Goal: Entertainment & Leisure: Consume media (video, audio)

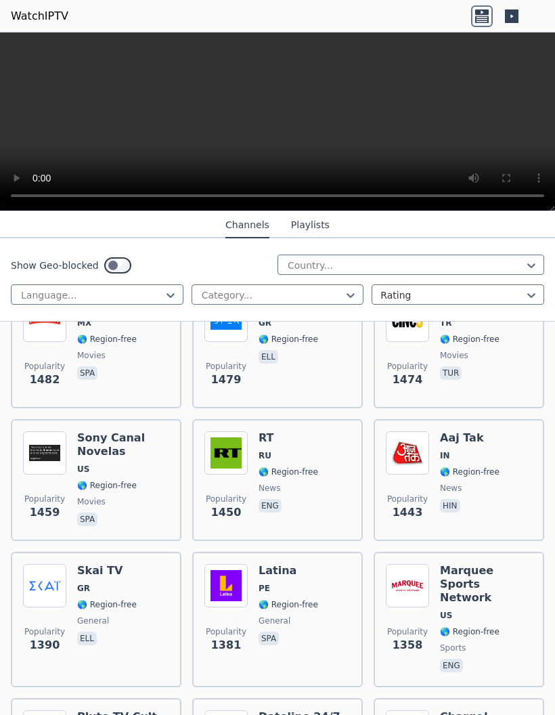
scroll to position [1847, 0]
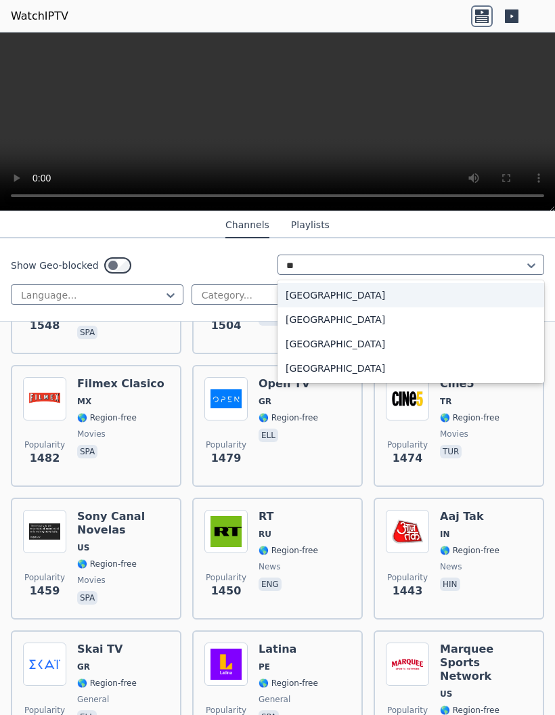
click at [299, 317] on div "[GEOGRAPHIC_DATA]" at bounding box center [411, 320] width 267 height 24
type input "**"
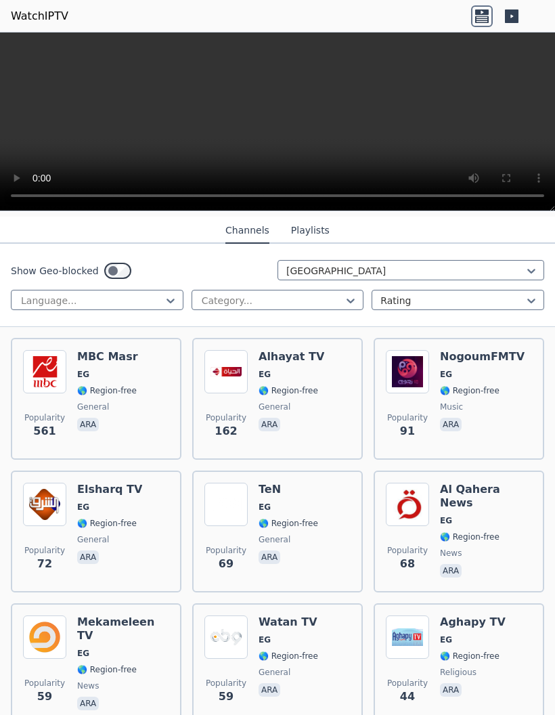
scroll to position [145, 0]
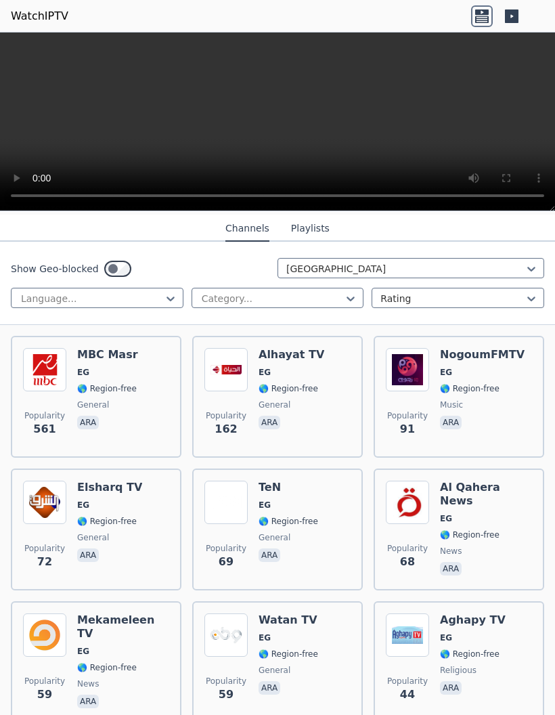
click at [54, 371] on img at bounding box center [44, 369] width 43 height 43
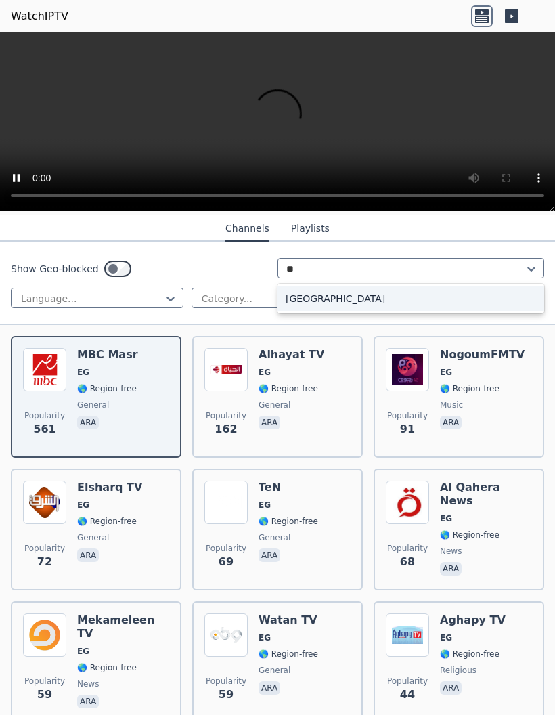
scroll to position [0, 0]
click at [312, 293] on div "[GEOGRAPHIC_DATA]" at bounding box center [411, 299] width 267 height 24
type input "***"
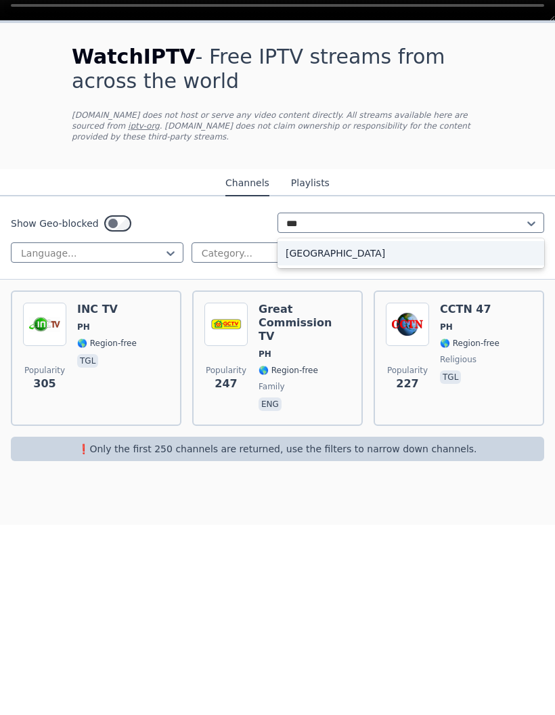
click at [306, 431] on div "[GEOGRAPHIC_DATA]" at bounding box center [411, 443] width 267 height 24
type input "***"
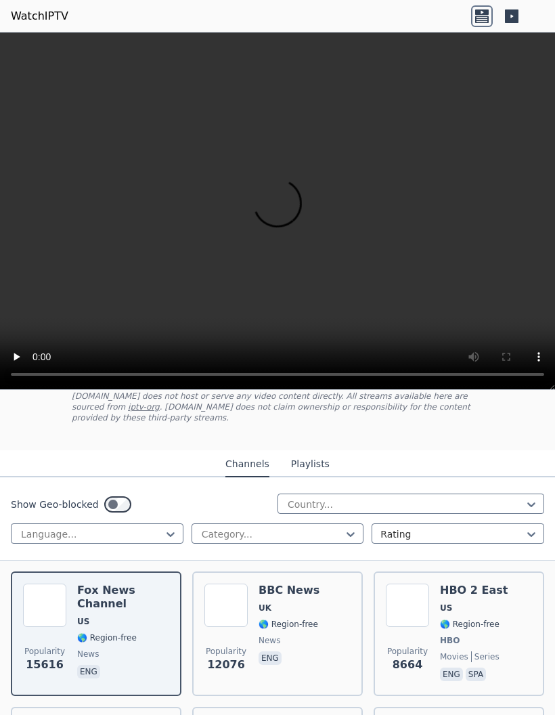
scroll to position [91, 0]
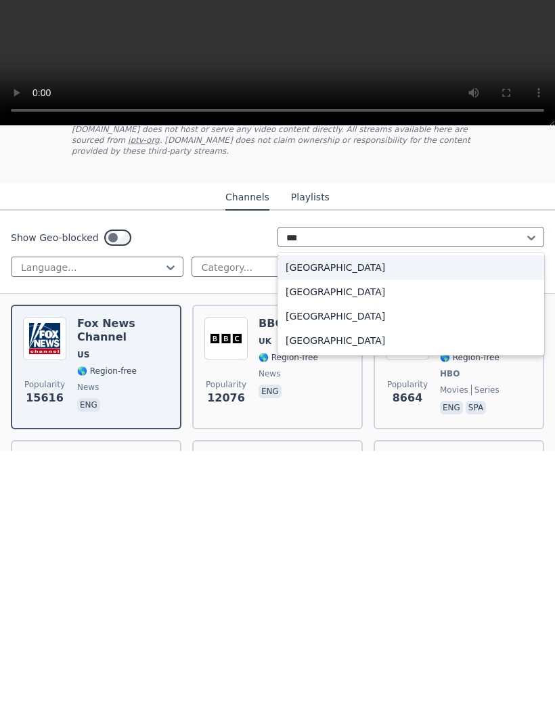
click at [305, 544] on div "[GEOGRAPHIC_DATA]" at bounding box center [411, 556] width 267 height 24
type input "***"
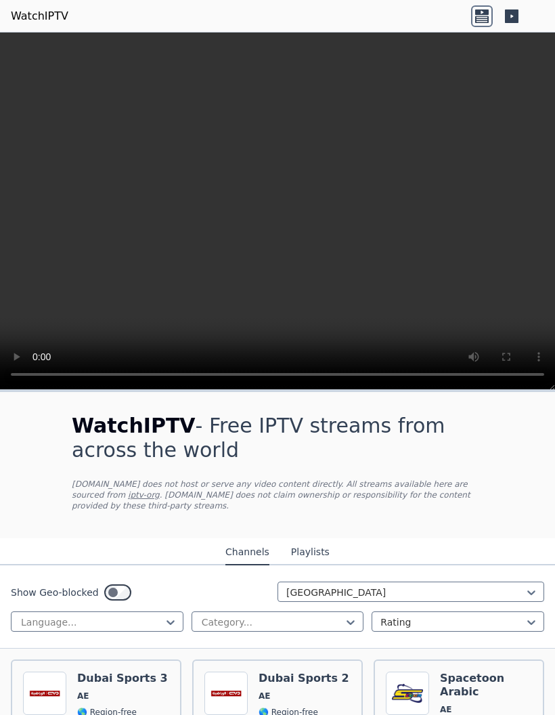
click at [61, 212] on video at bounding box center [277, 212] width 555 height 358
click at [109, 683] on h6 "Dubai Sports 3" at bounding box center [122, 679] width 91 height 14
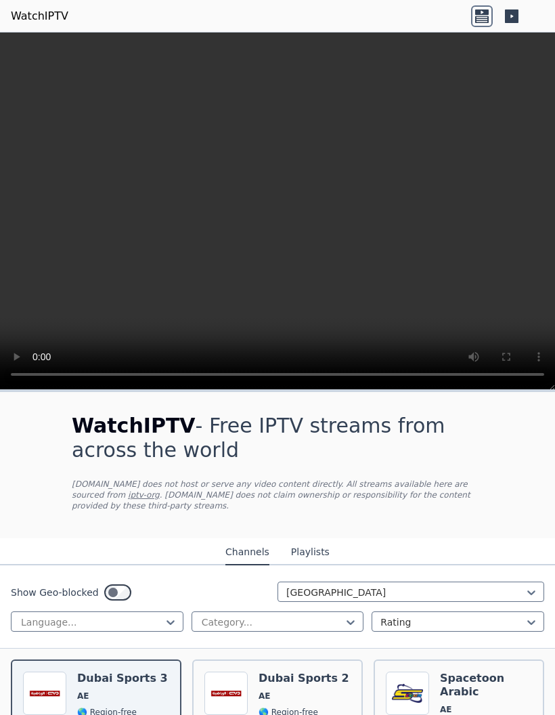
click at [281, 203] on video at bounding box center [277, 212] width 555 height 358
click at [262, 675] on h6 "Dubai Sports 2" at bounding box center [304, 679] width 91 height 14
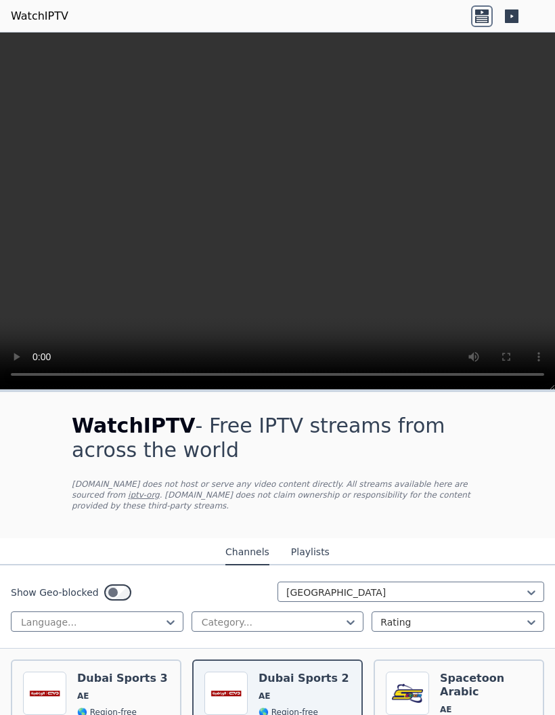
click at [451, 704] on span "AE" at bounding box center [486, 709] width 92 height 11
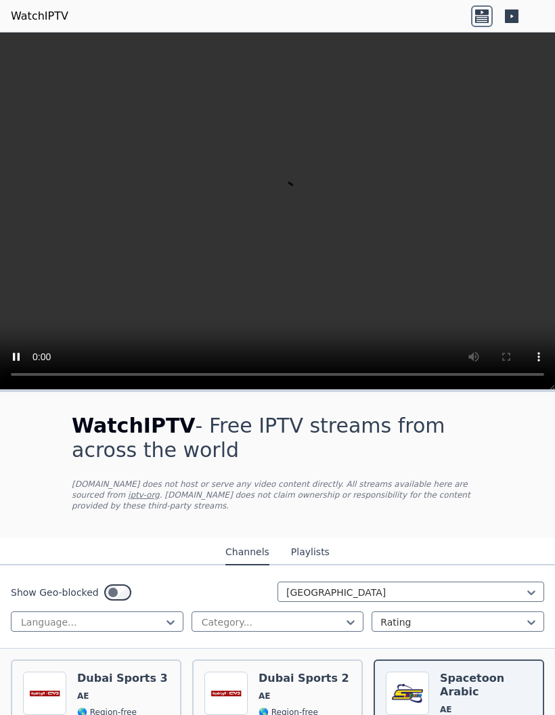
click at [279, 206] on video at bounding box center [277, 212] width 555 height 358
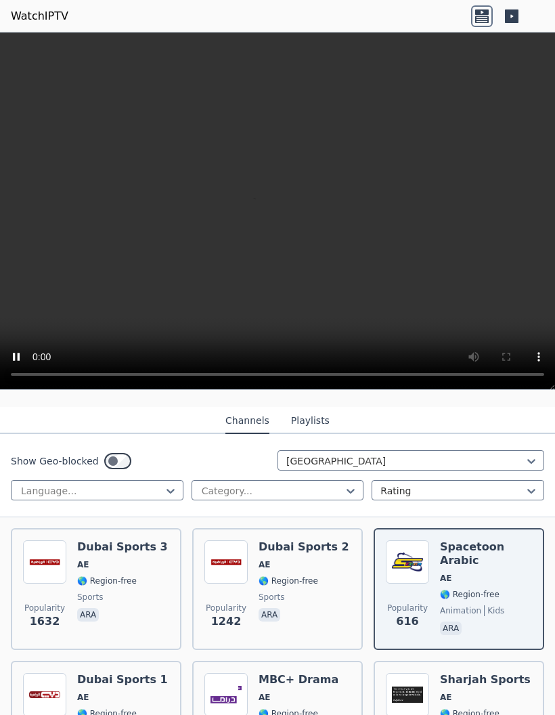
scroll to position [132, 0]
click at [244, 582] on img at bounding box center [226, 561] width 43 height 43
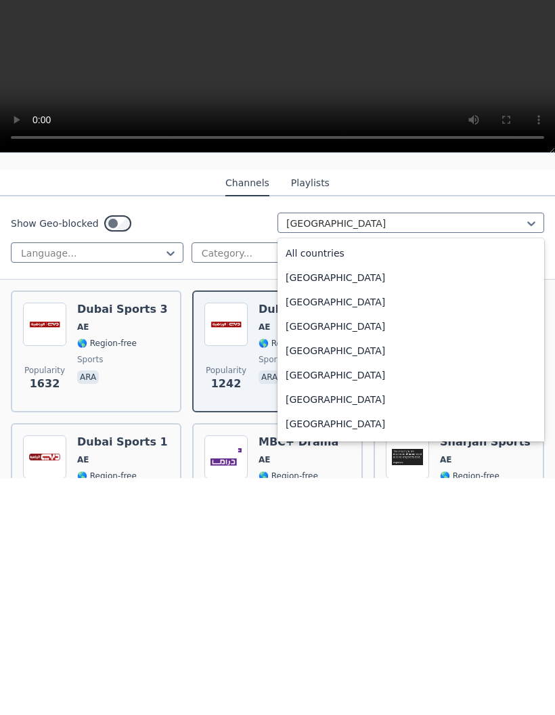
scroll to position [0, 0]
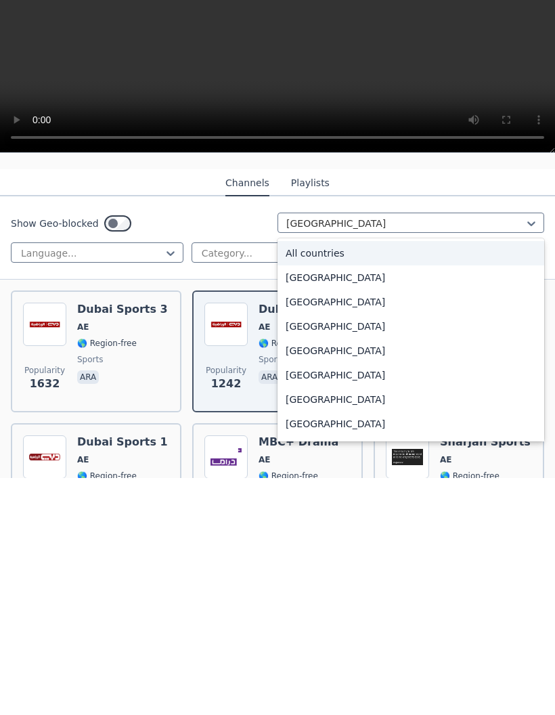
click at [310, 478] on div "All countries" at bounding box center [411, 490] width 267 height 24
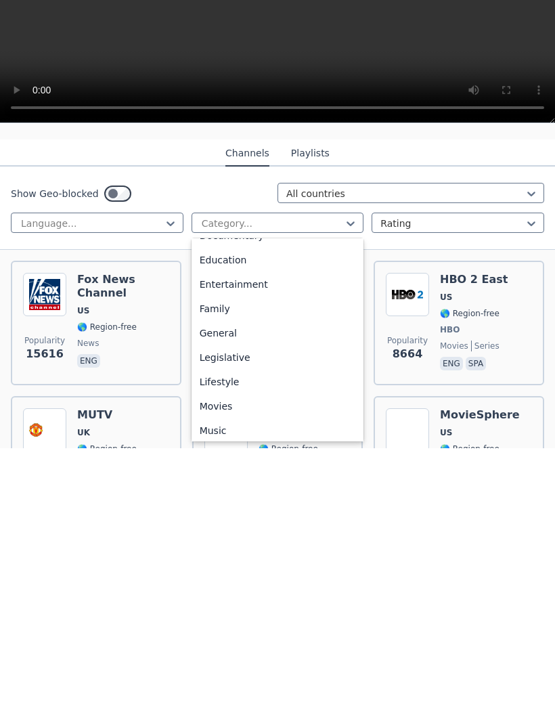
scroll to position [211, 0]
click at [213, 662] on div "Movies" at bounding box center [278, 674] width 173 height 24
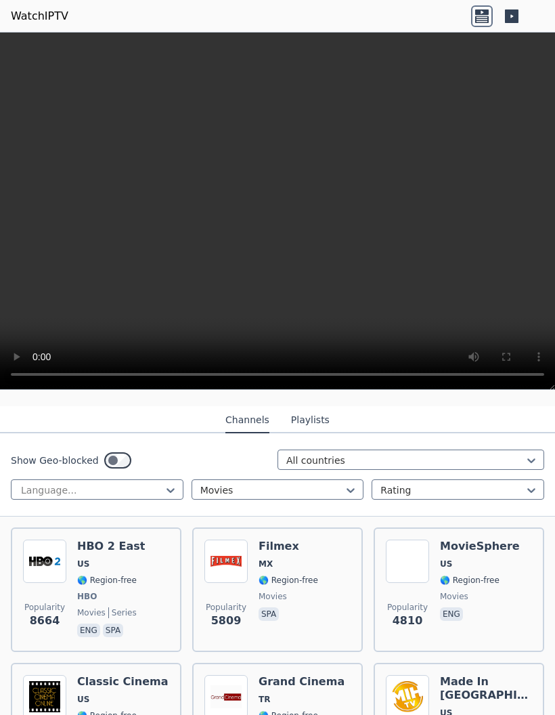
click at [131, 564] on span "US" at bounding box center [111, 564] width 68 height 11
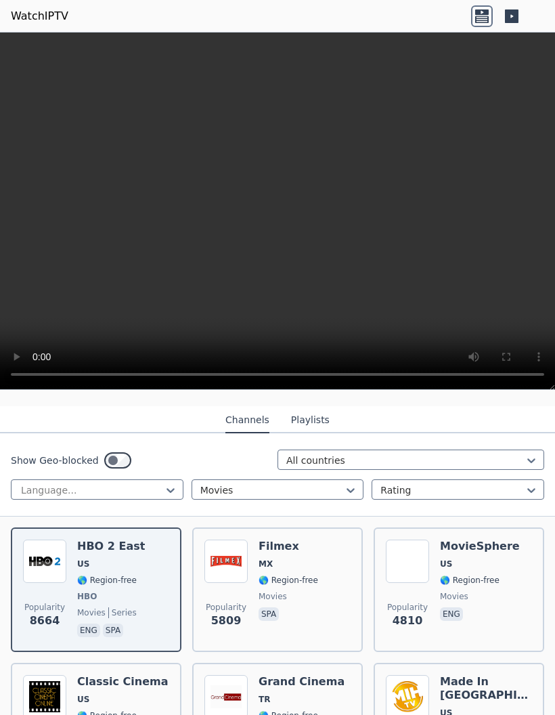
click at [102, 570] on div "HBO 2 East US 🌎 Region-free HBO movies series eng spa" at bounding box center [111, 590] width 68 height 100
click at [82, 569] on span "US" at bounding box center [83, 564] width 12 height 11
click at [245, 579] on img at bounding box center [226, 561] width 43 height 43
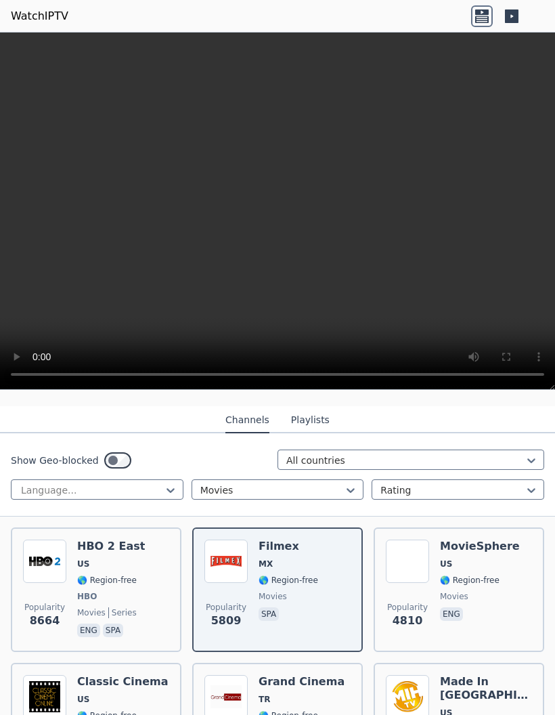
click at [423, 582] on img at bounding box center [407, 561] width 43 height 43
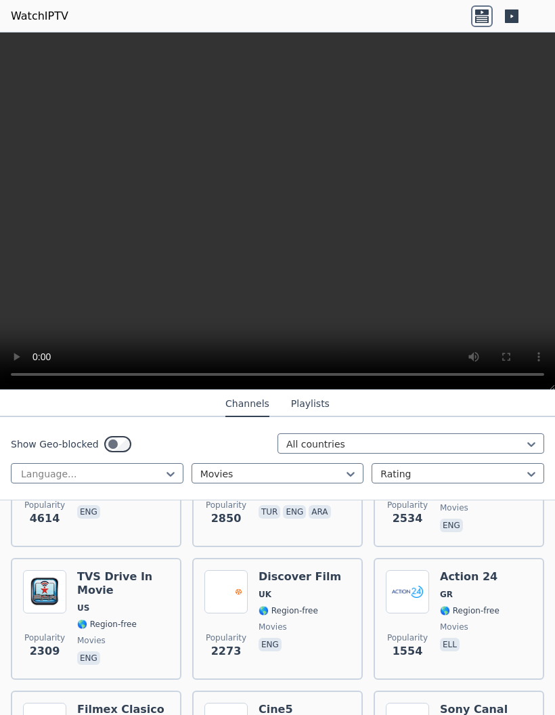
scroll to position [383, 0]
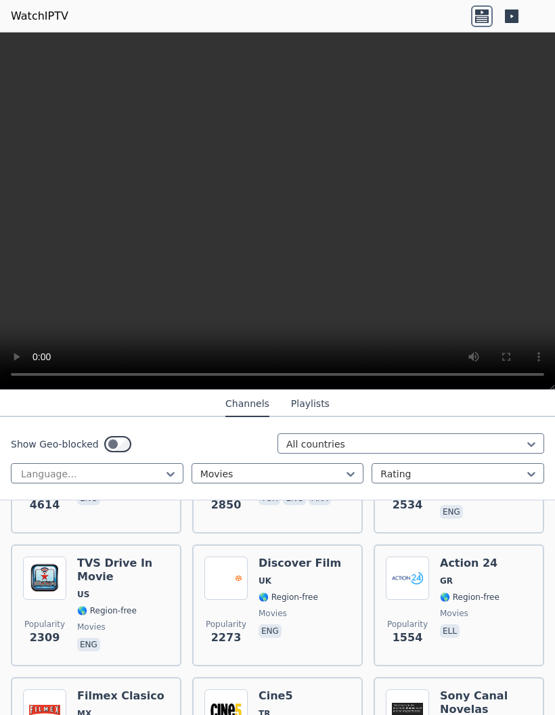
click at [453, 598] on span "🌎 Region-free" at bounding box center [470, 597] width 60 height 11
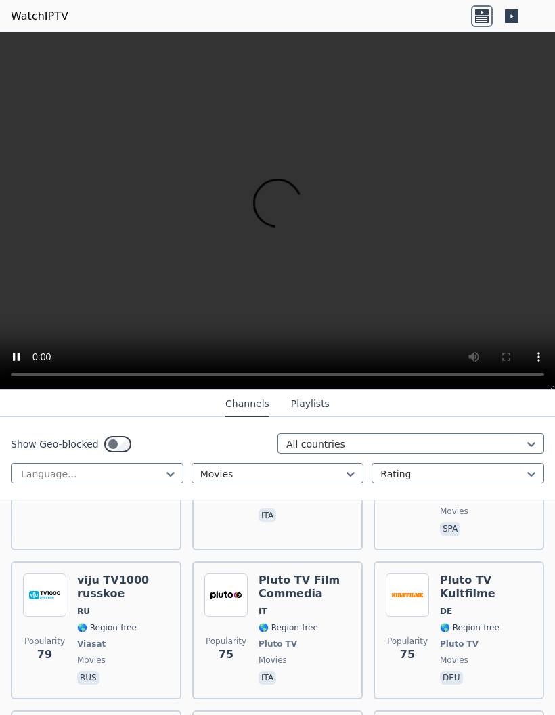
scroll to position [7241, 0]
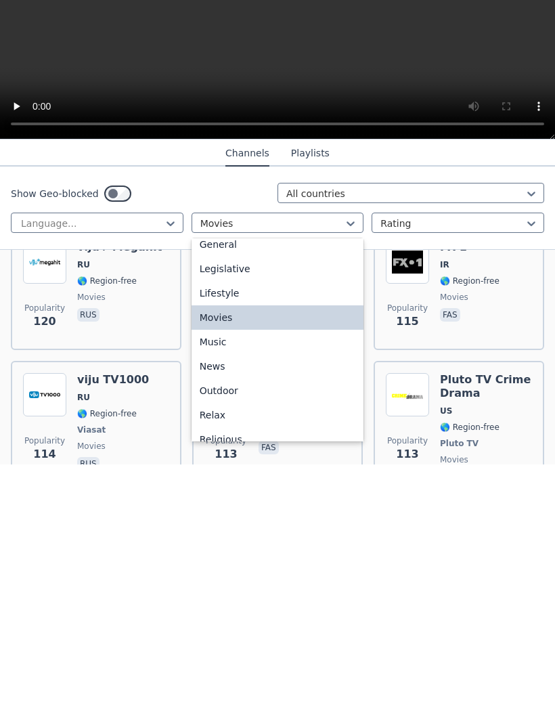
scroll to position [302, 0]
click at [203, 653] on div "Relax" at bounding box center [278, 665] width 173 height 24
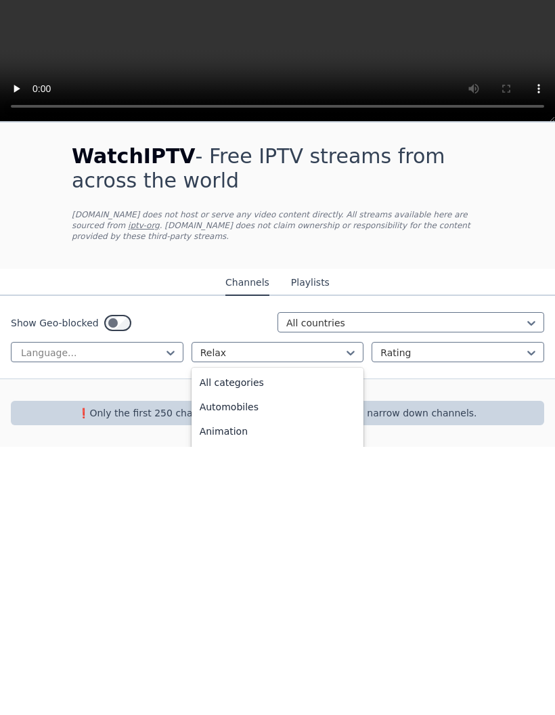
scroll to position [295, 0]
click at [207, 636] on div "General" at bounding box center [278, 648] width 173 height 24
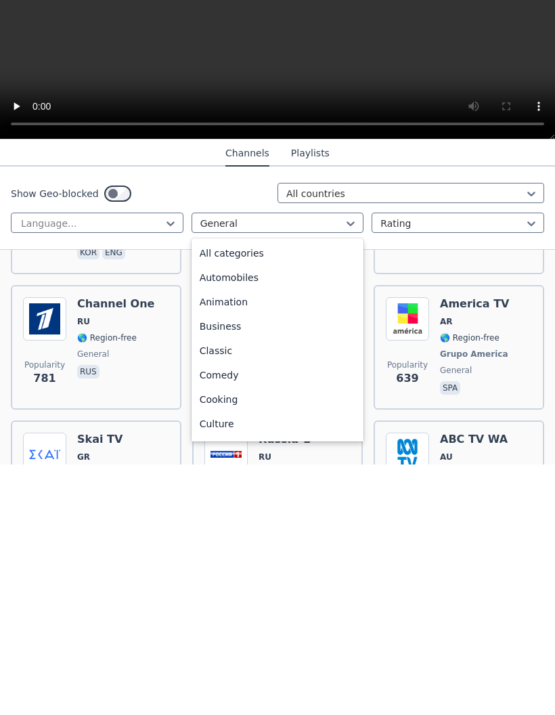
click at [212, 492] on div "All categories" at bounding box center [278, 504] width 173 height 24
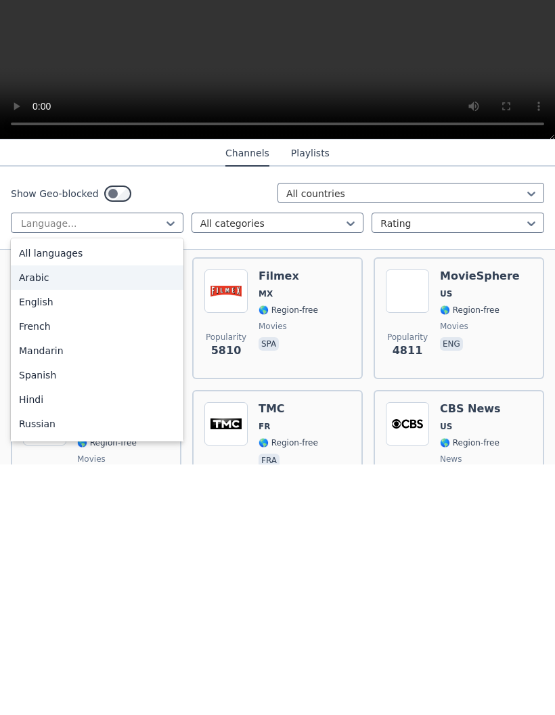
click at [26, 516] on div "Arabic" at bounding box center [97, 528] width 173 height 24
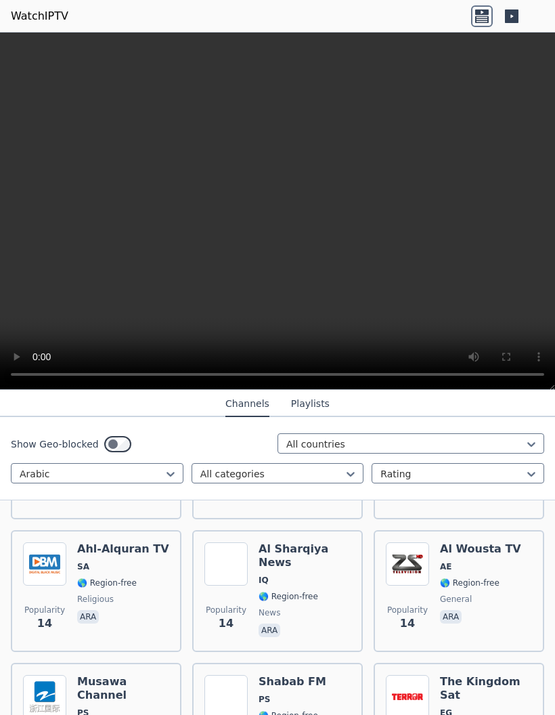
scroll to position [10958, 0]
click at [319, 402] on button "Playlists" at bounding box center [310, 404] width 39 height 26
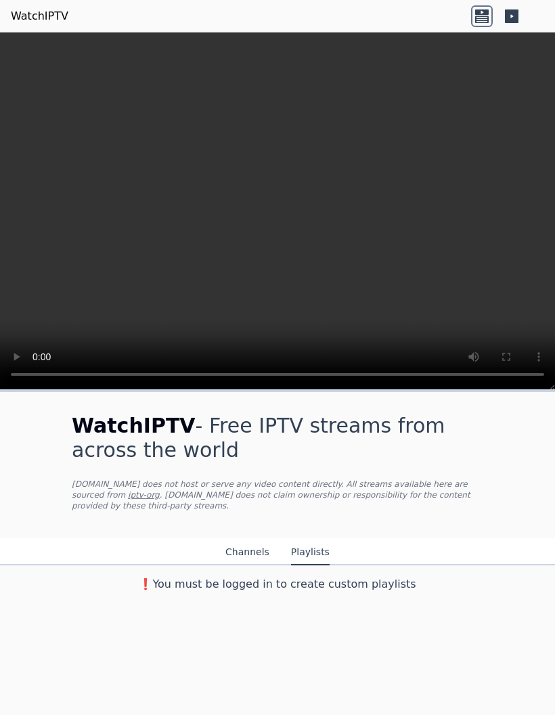
click at [249, 550] on button "Channels" at bounding box center [248, 553] width 44 height 26
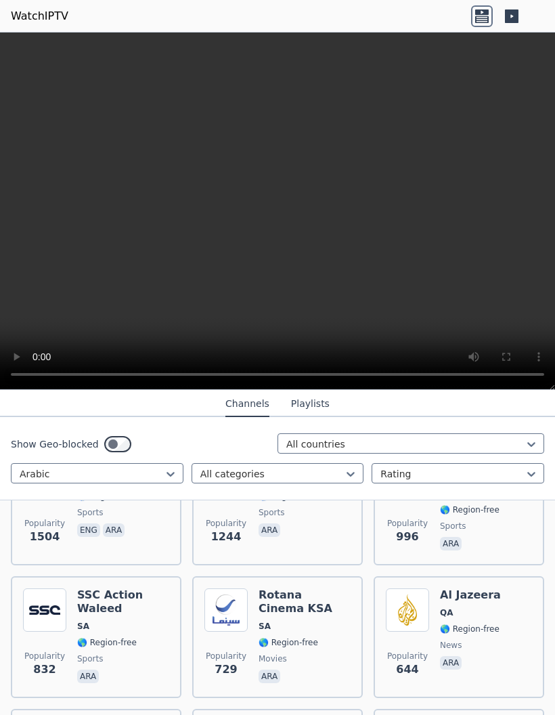
scroll to position [358, 0]
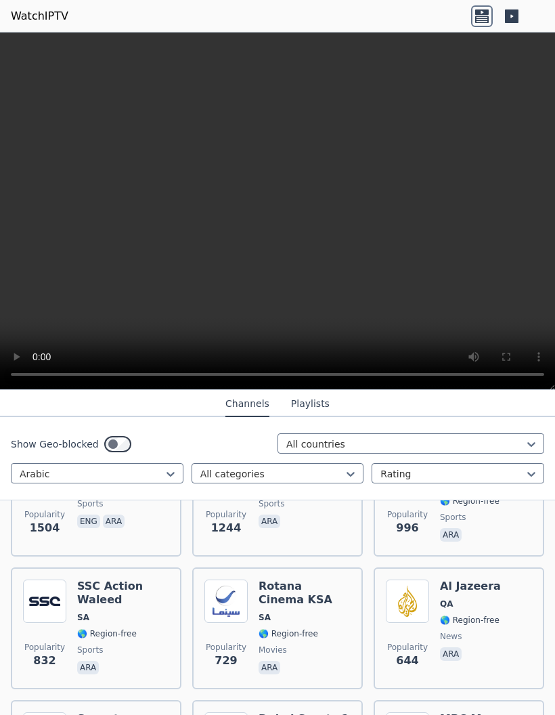
click at [245, 591] on img at bounding box center [226, 601] width 43 height 43
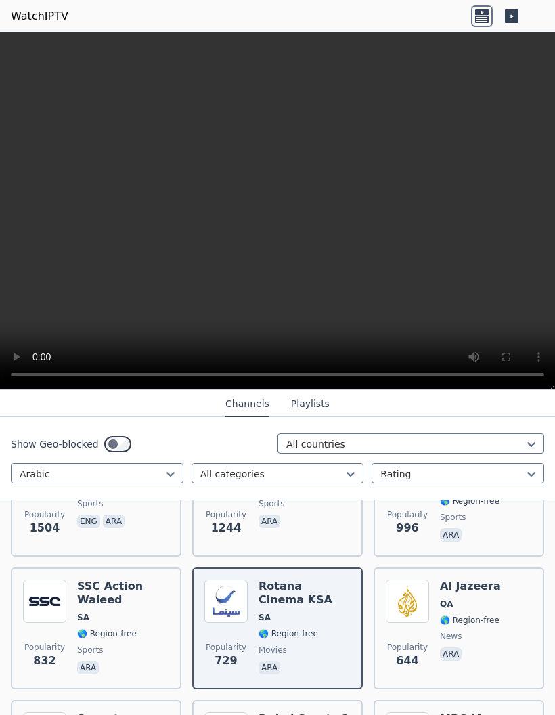
click at [62, 196] on video at bounding box center [277, 212] width 555 height 358
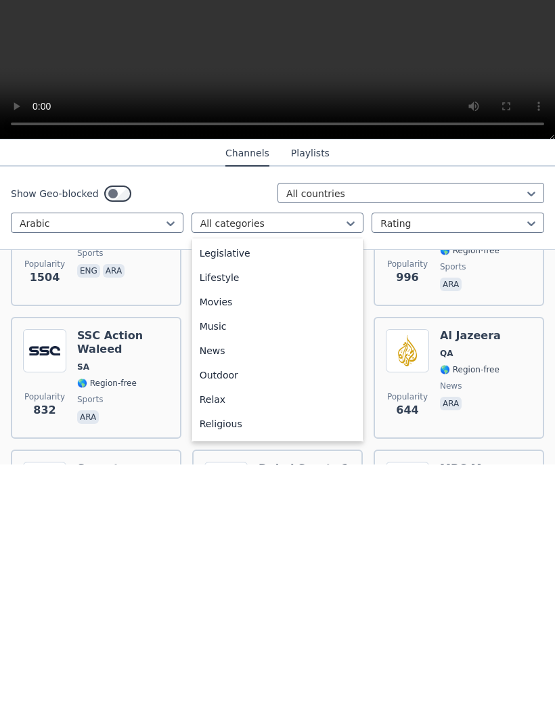
scroll to position [319, 0]
click at [206, 587] on div "News" at bounding box center [278, 599] width 173 height 24
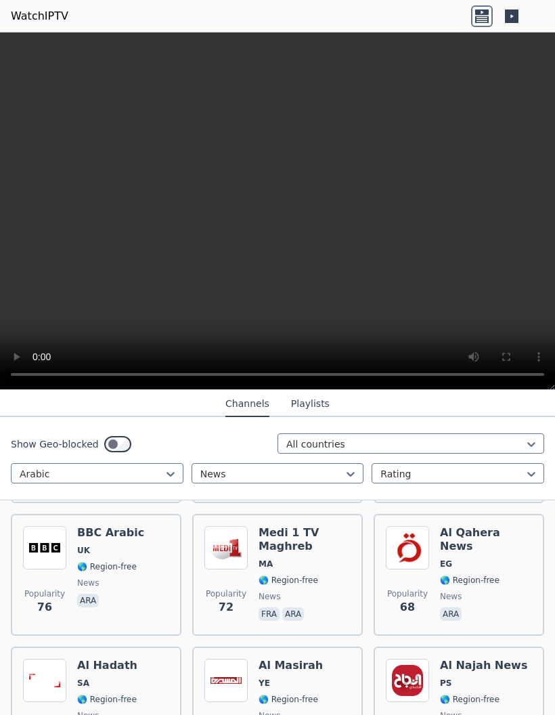
scroll to position [1082, 0]
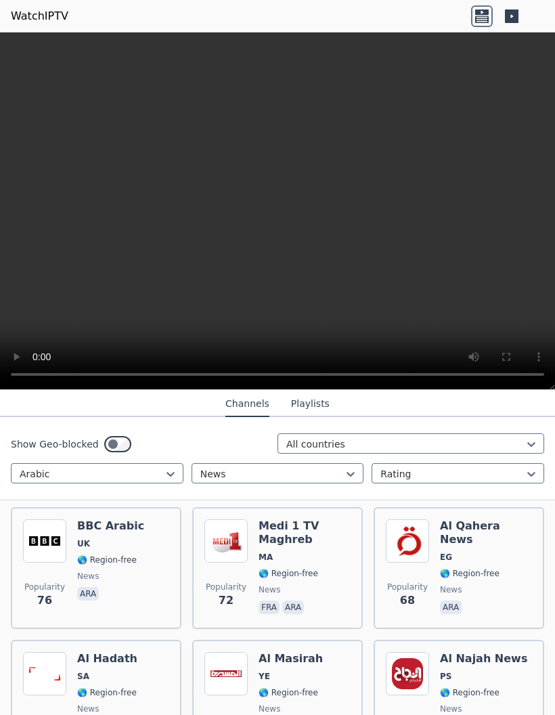
click at [104, 536] on div "BBC Arabic UK 🌎 Region-free news ara" at bounding box center [110, 569] width 67 height 98
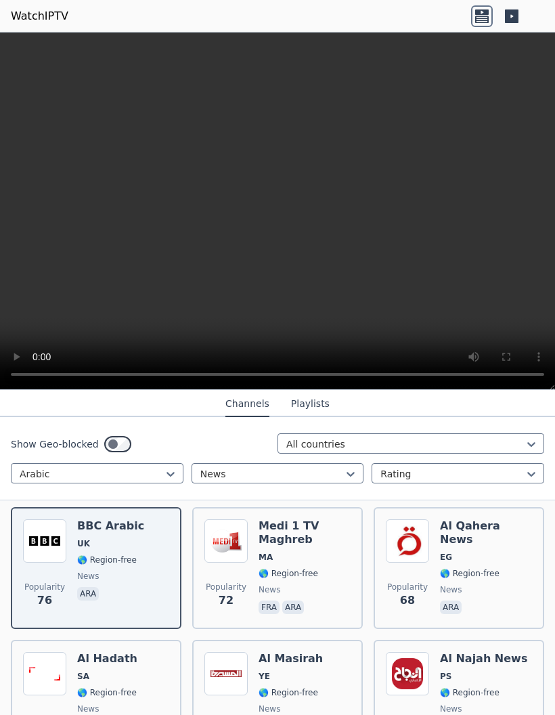
click at [289, 198] on video at bounding box center [277, 212] width 555 height 358
click at [89, 261] on video at bounding box center [277, 212] width 555 height 358
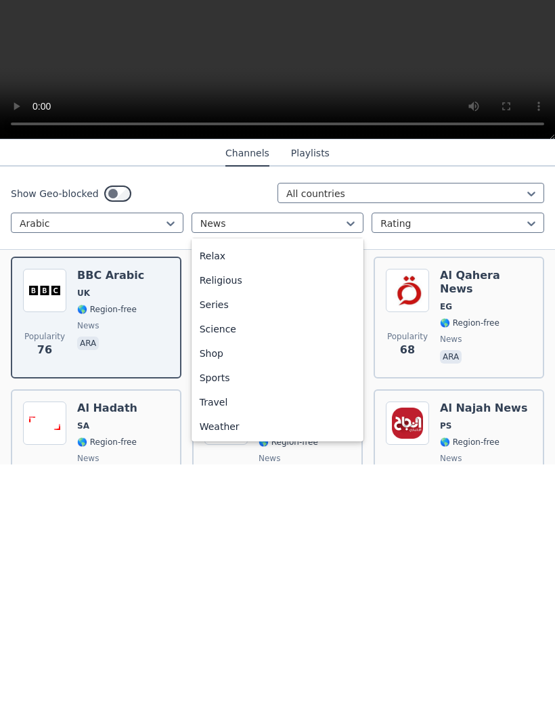
scroll to position [461, 0]
click at [205, 641] on div "Travel" at bounding box center [278, 653] width 173 height 24
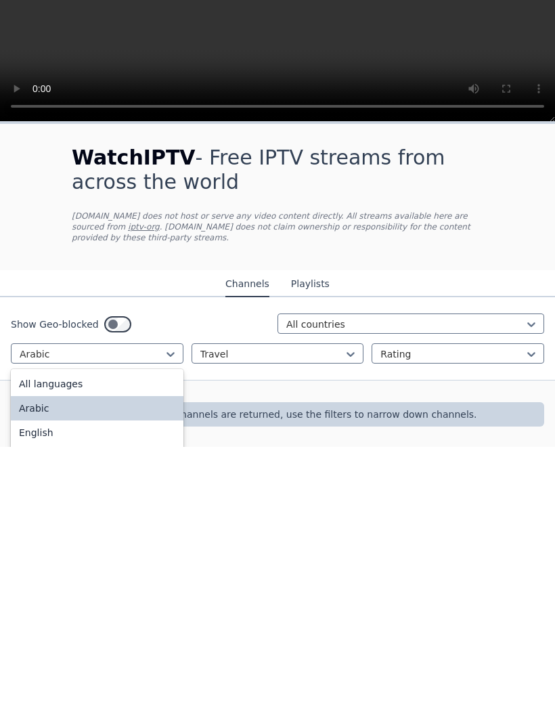
click at [33, 640] on div "All languages" at bounding box center [97, 652] width 173 height 24
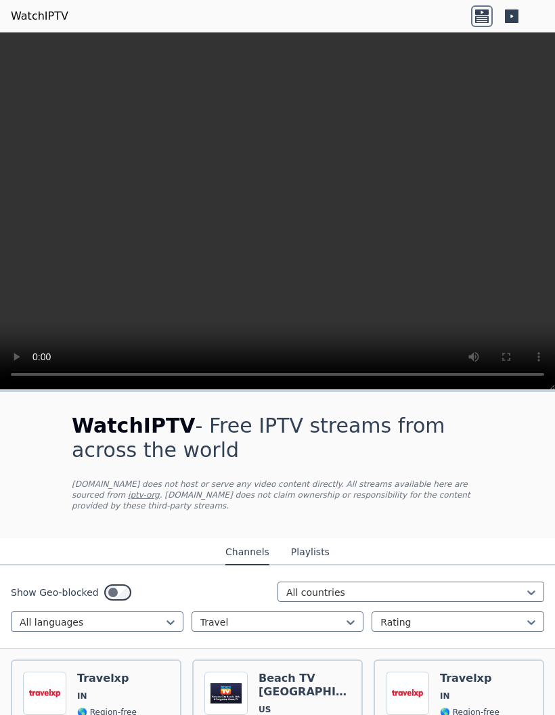
click at [232, 679] on img at bounding box center [226, 693] width 43 height 43
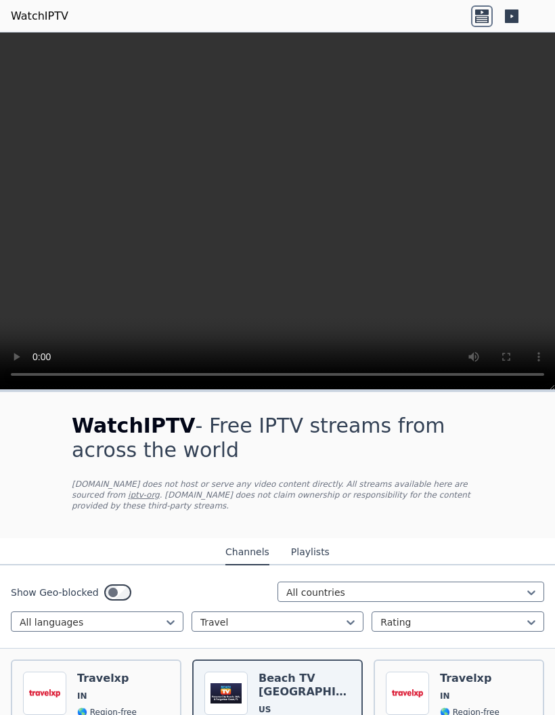
click at [259, 213] on video at bounding box center [277, 212] width 555 height 358
click at [443, 679] on h6 "Travelxp" at bounding box center [470, 679] width 60 height 14
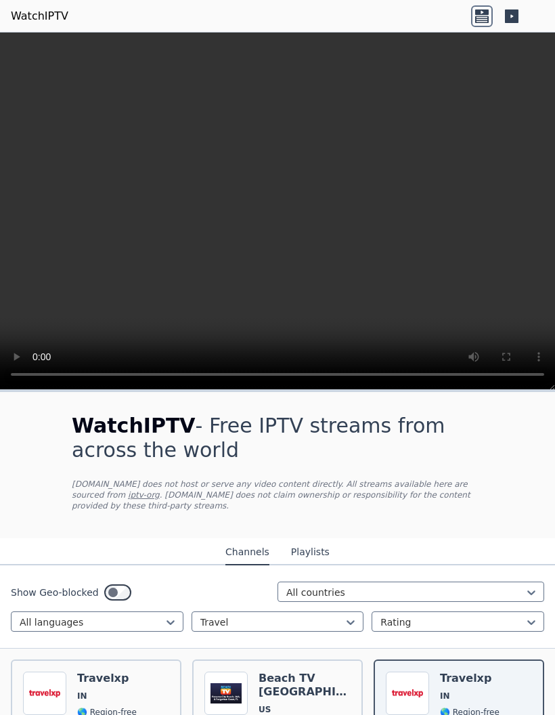
click at [368, 122] on video at bounding box center [277, 212] width 555 height 358
click at [112, 683] on h6 "Travelxp" at bounding box center [107, 679] width 60 height 14
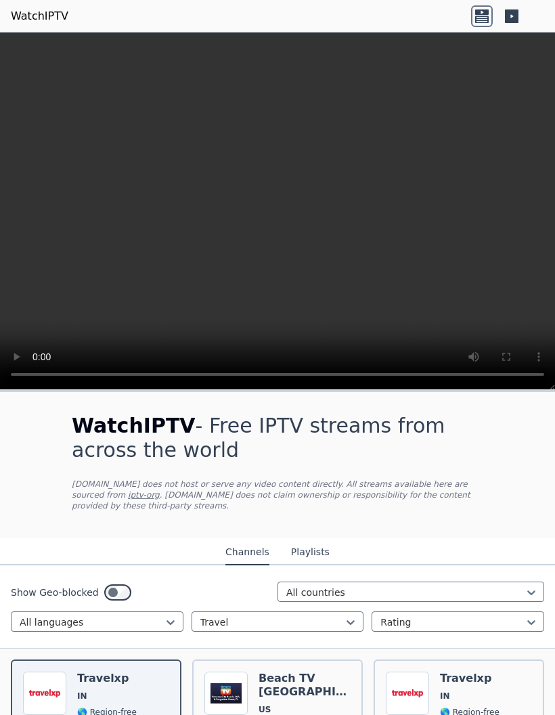
click at [363, 151] on video at bounding box center [277, 212] width 555 height 358
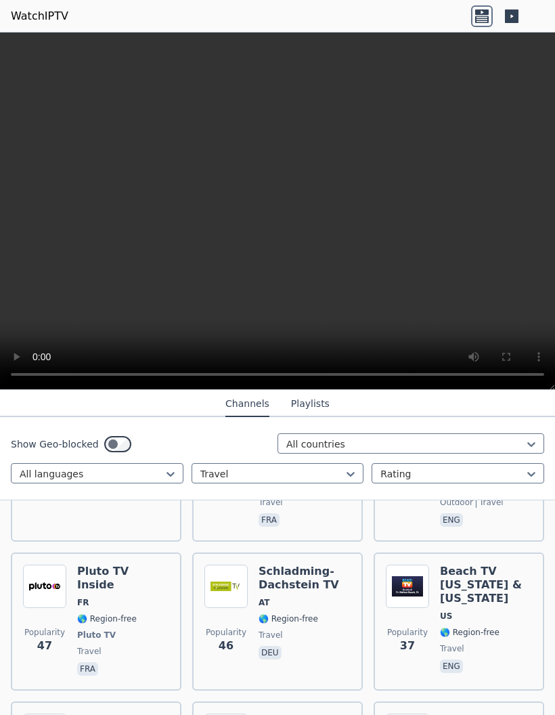
scroll to position [803, 0]
click at [497, 627] on span "🌎 Region-free" at bounding box center [470, 632] width 60 height 11
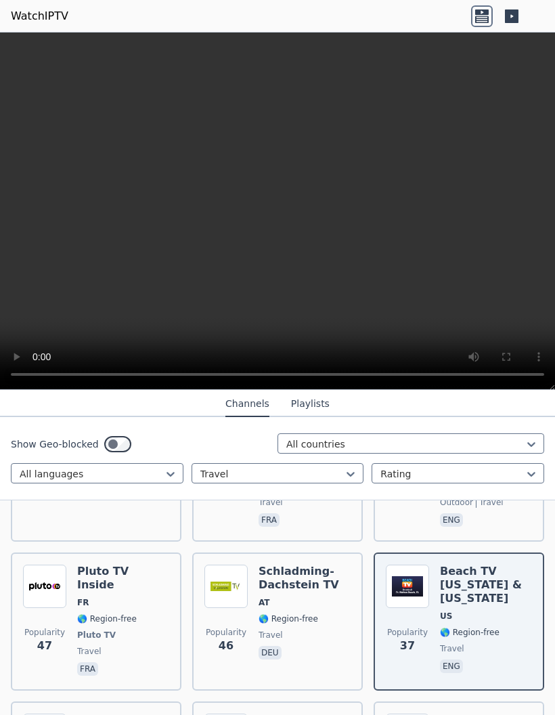
click at [129, 614] on span "🌎 Region-free" at bounding box center [107, 619] width 60 height 11
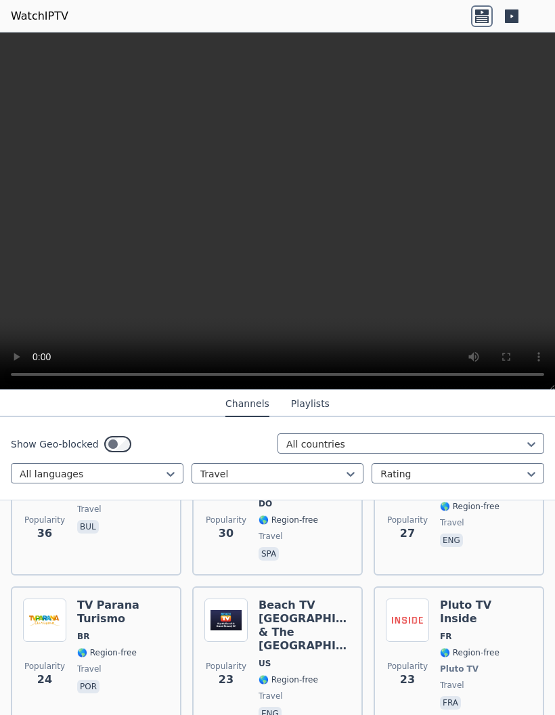
scroll to position [1214, 0]
click at [301, 209] on video at bounding box center [277, 212] width 555 height 358
click at [216, 240] on video at bounding box center [277, 212] width 555 height 358
click at [270, 211] on video at bounding box center [277, 212] width 555 height 358
